Goal: Navigation & Orientation: Find specific page/section

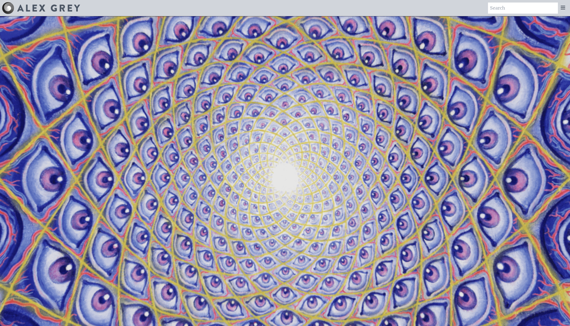
click at [12, 9] on img at bounding box center [8, 8] width 12 height 12
click at [565, 10] on icon at bounding box center [563, 8] width 6 height 6
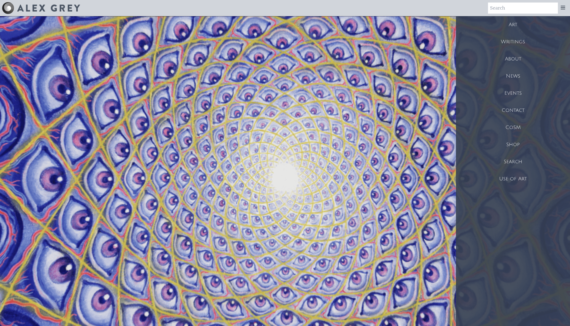
click at [514, 22] on div "Art" at bounding box center [513, 24] width 114 height 17
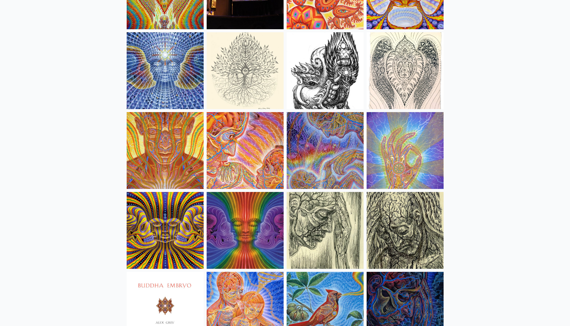
scroll to position [2823, 0]
